Goal: Task Accomplishment & Management: Use online tool/utility

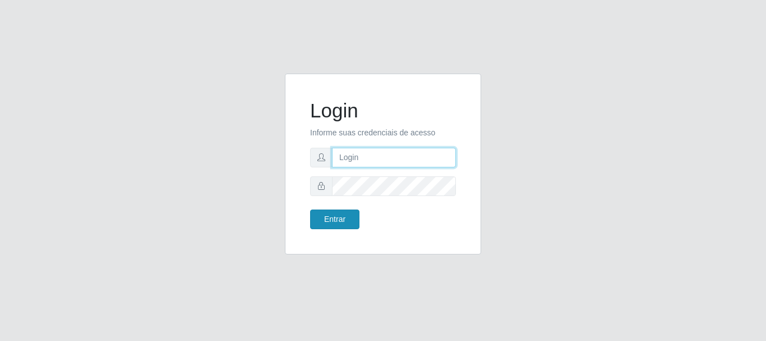
type input "elvis@casatudo"
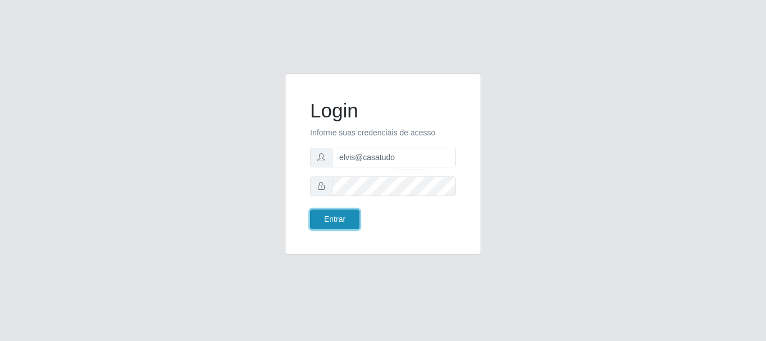
click at [347, 224] on button "Entrar" at bounding box center [334, 219] width 49 height 20
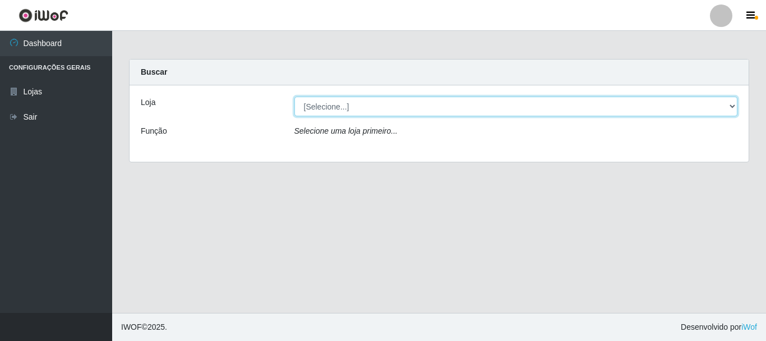
click at [370, 99] on select "[Selecione...] Casatudo BR" at bounding box center [517, 107] width 444 height 20
select select "197"
click at [295, 97] on select "[Selecione...] Casatudo BR" at bounding box center [517, 107] width 444 height 20
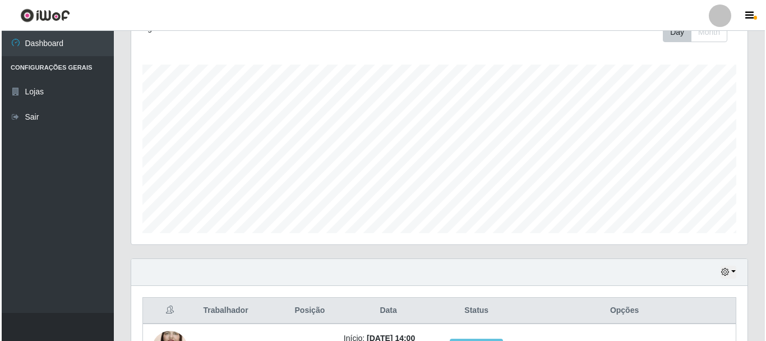
scroll to position [263, 0]
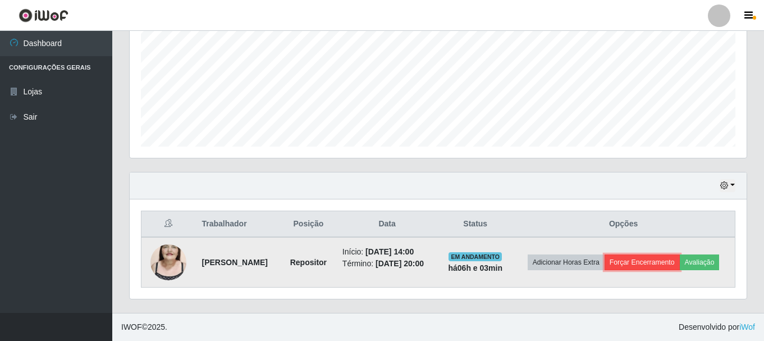
click at [679, 254] on button "Forçar Encerramento" at bounding box center [641, 262] width 75 height 16
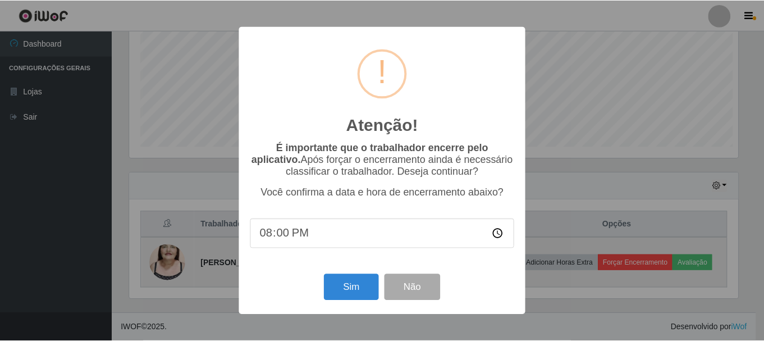
scroll to position [233, 611]
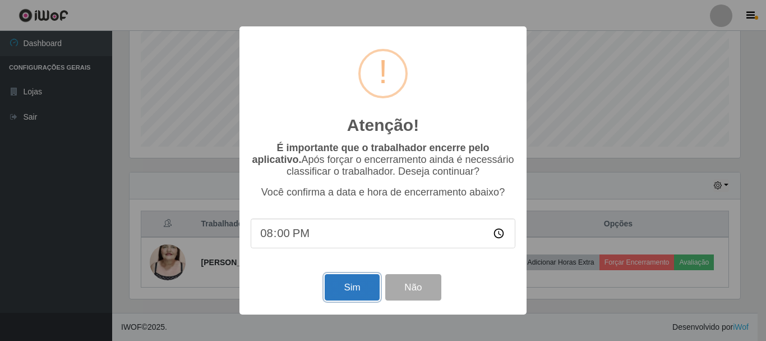
click at [369, 286] on button "Sim" at bounding box center [352, 287] width 54 height 26
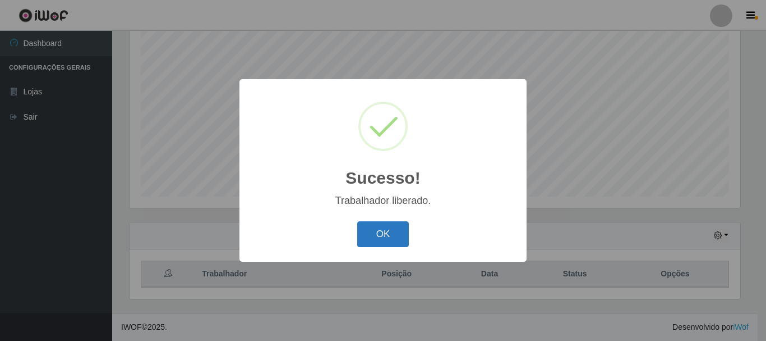
click at [387, 232] on button "OK" at bounding box center [383, 234] width 52 height 26
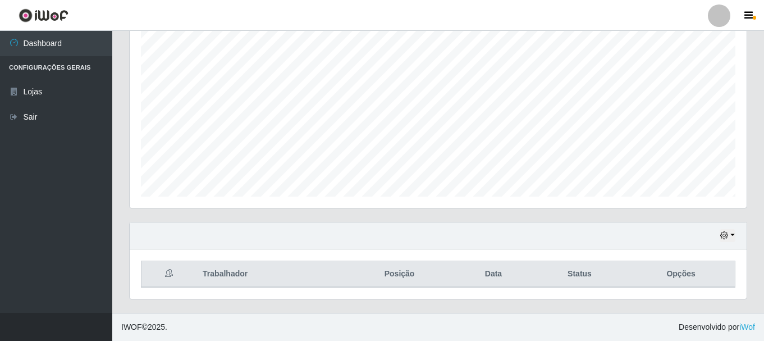
scroll to position [93, 0]
